Goal: Navigation & Orientation: Find specific page/section

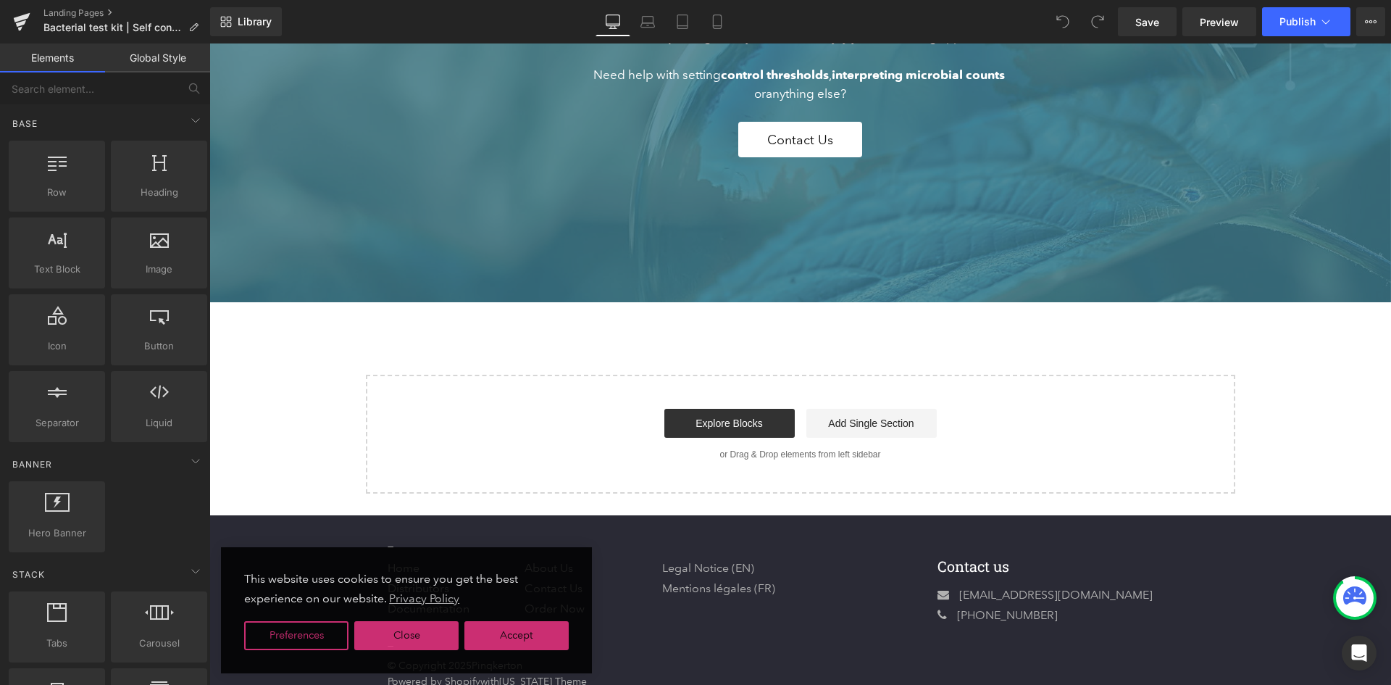
scroll to position [4014, 0]
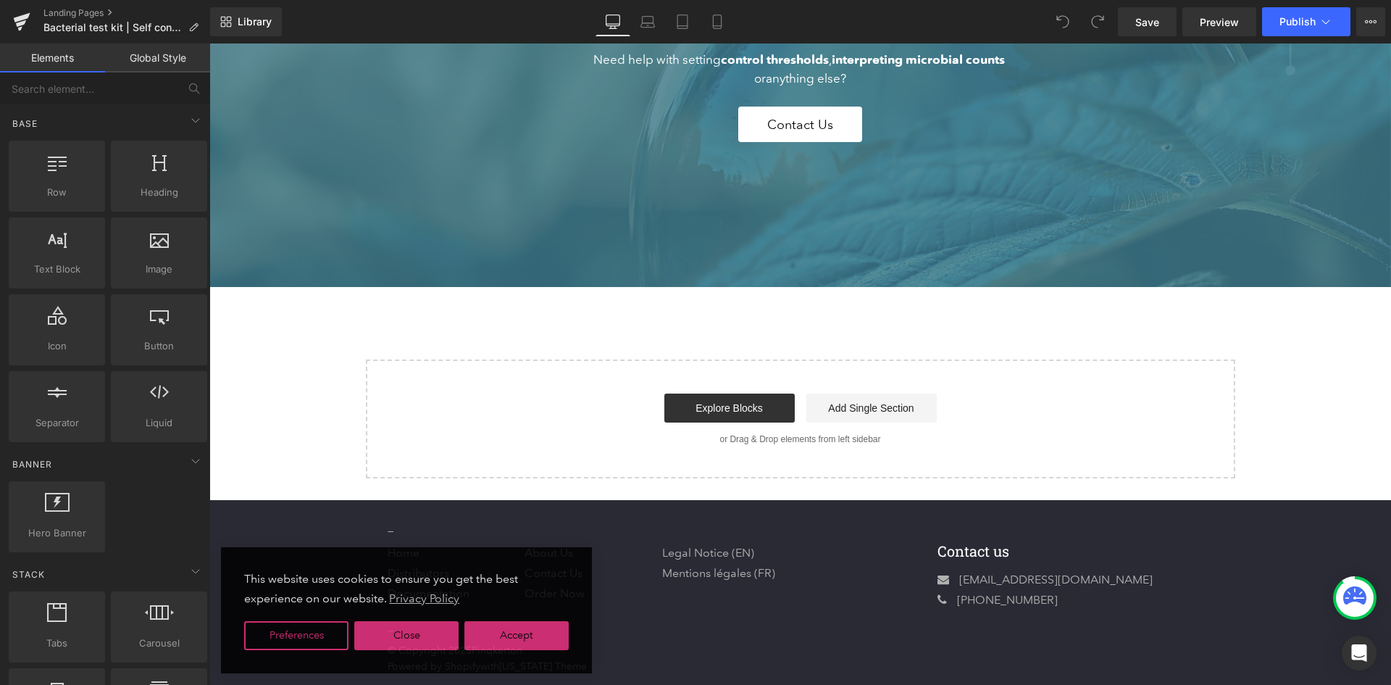
click at [88, 7] on div "Landing Pages Bacterial test kit | Self contained microbial testing" at bounding box center [105, 21] width 210 height 43
click at [88, 14] on link "Landing Pages" at bounding box center [126, 13] width 167 height 12
